Goal: Task Accomplishment & Management: Manage account settings

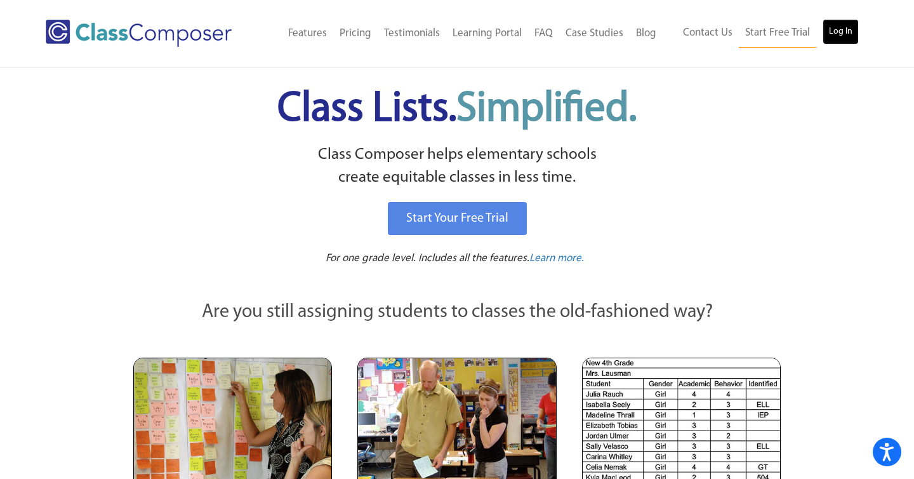
click at [845, 29] on link "Log In" at bounding box center [841, 31] width 36 height 25
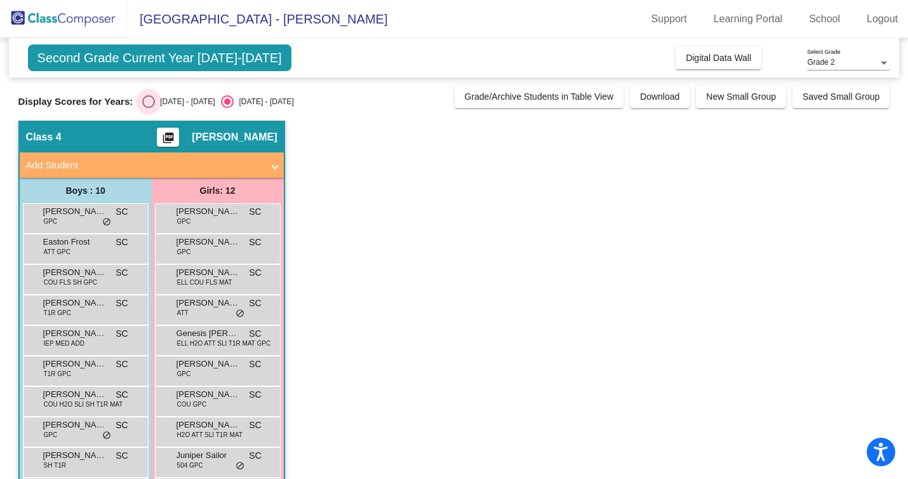
click at [143, 105] on div "Select an option" at bounding box center [148, 101] width 13 height 13
click at [148, 108] on input "2024 - 2025" at bounding box center [148, 108] width 1 height 1
radio input "true"
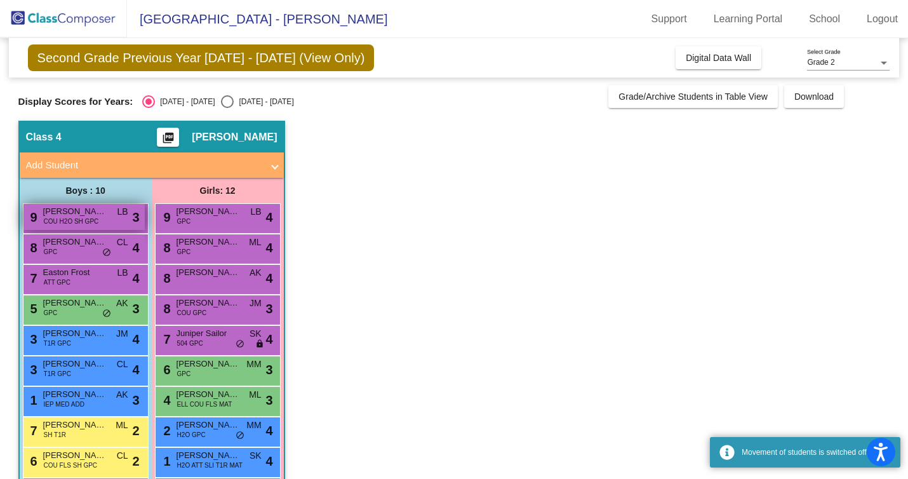
click at [88, 220] on span "COU H2O SH GPC" at bounding box center [71, 221] width 55 height 10
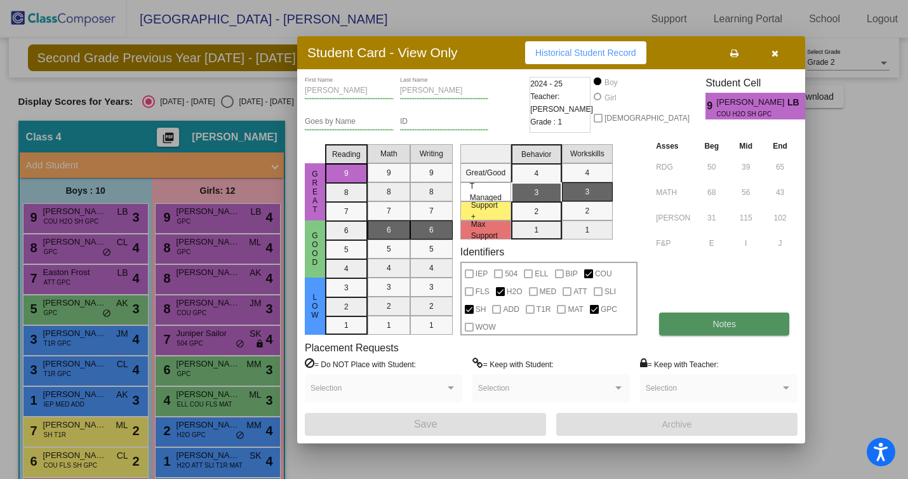
click at [693, 318] on button "Notes" at bounding box center [724, 323] width 130 height 23
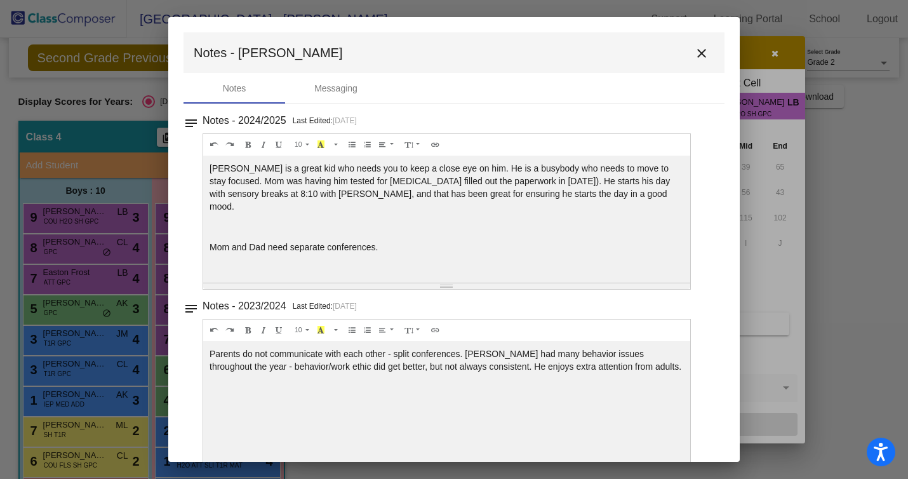
click at [694, 50] on mat-icon "close" at bounding box center [701, 53] width 15 height 15
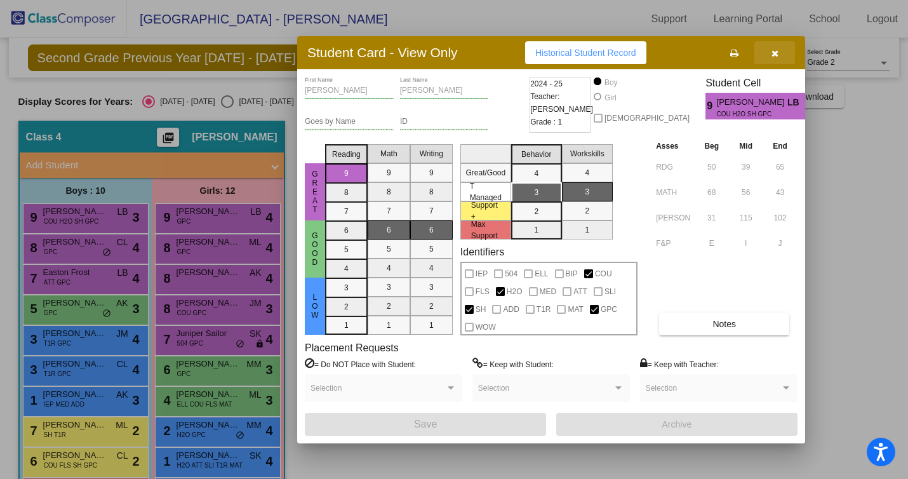
click at [776, 51] on icon "button" at bounding box center [774, 53] width 7 height 9
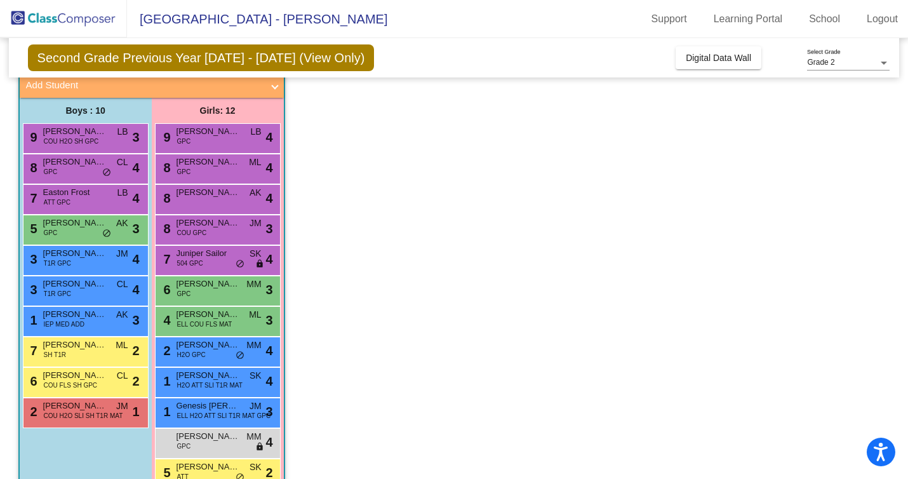
scroll to position [81, 0]
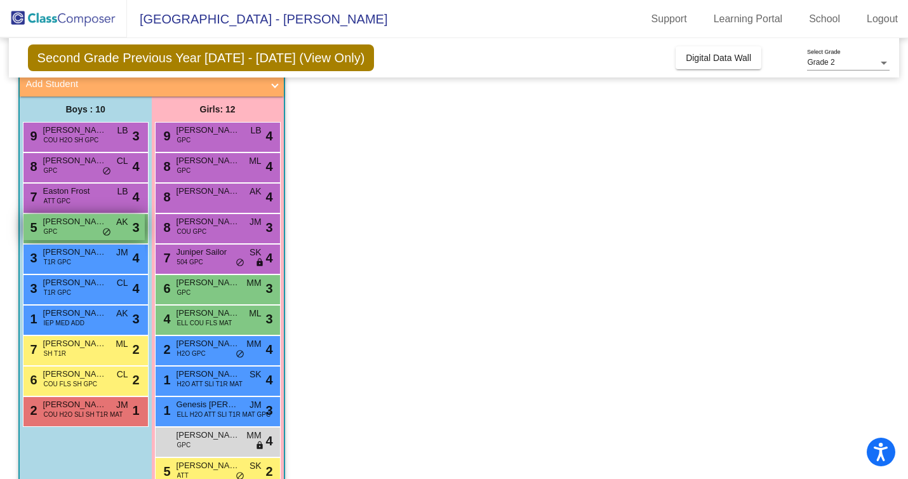
click at [88, 221] on span "Madden Thomas" at bounding box center [74, 221] width 63 height 13
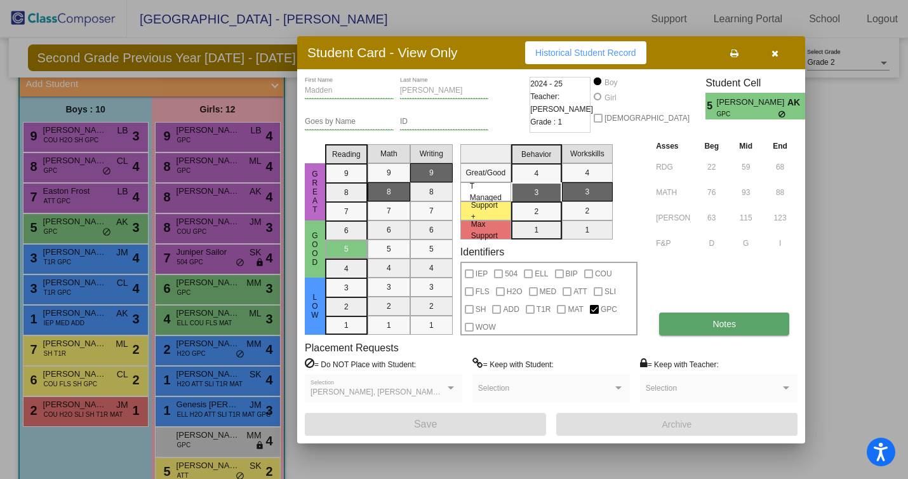
click at [742, 322] on button "Notes" at bounding box center [724, 323] width 130 height 23
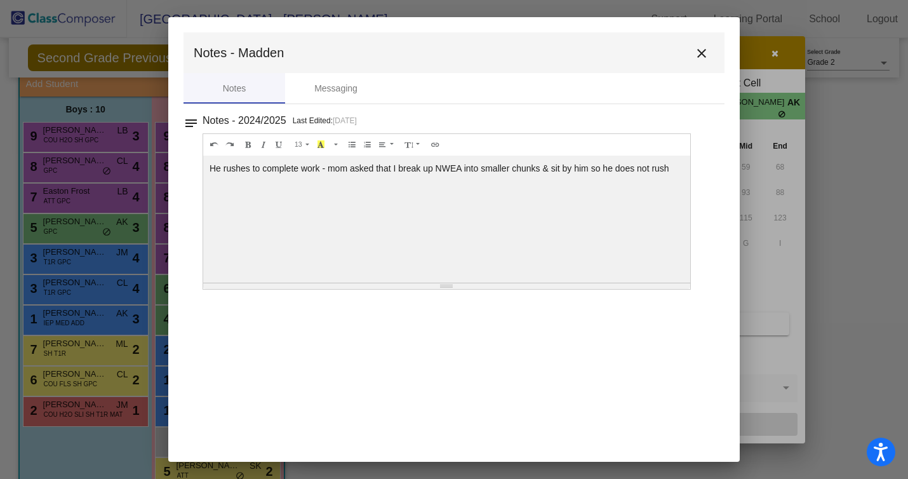
click at [701, 48] on mat-icon "close" at bounding box center [701, 53] width 15 height 15
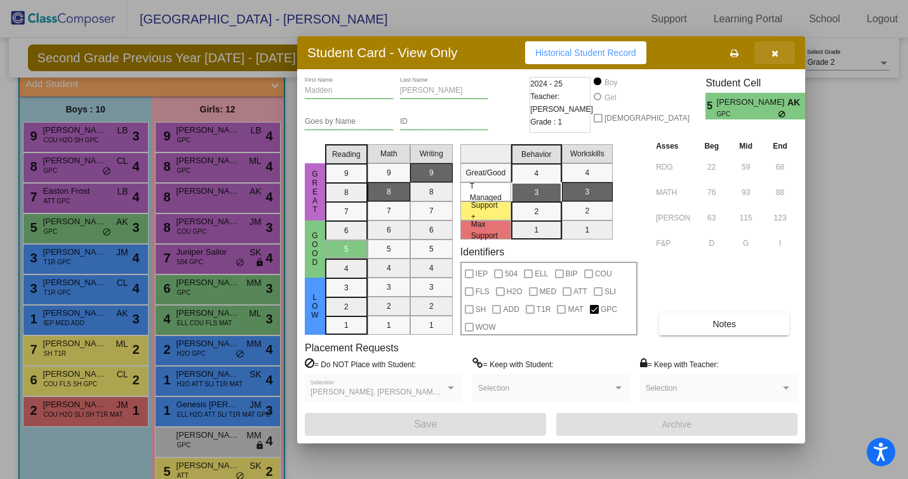
click at [776, 51] on icon "button" at bounding box center [774, 53] width 7 height 9
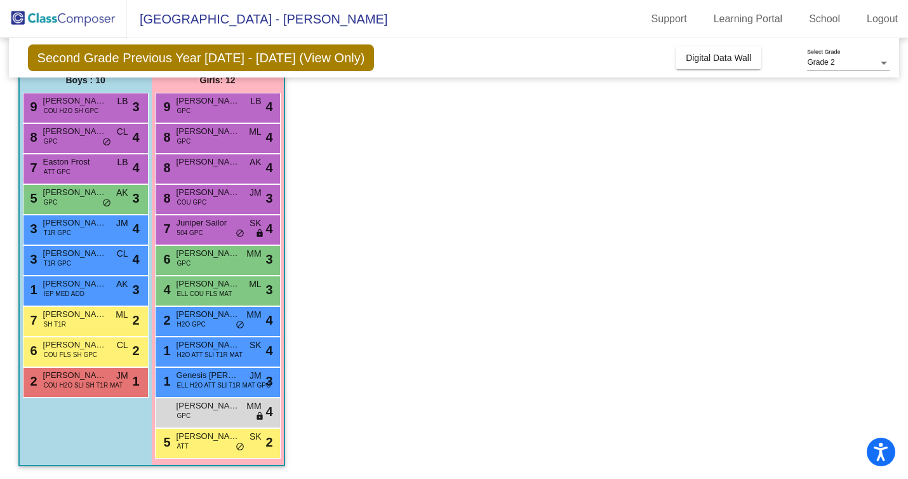
scroll to position [0, 0]
